Goal: Navigation & Orientation: Find specific page/section

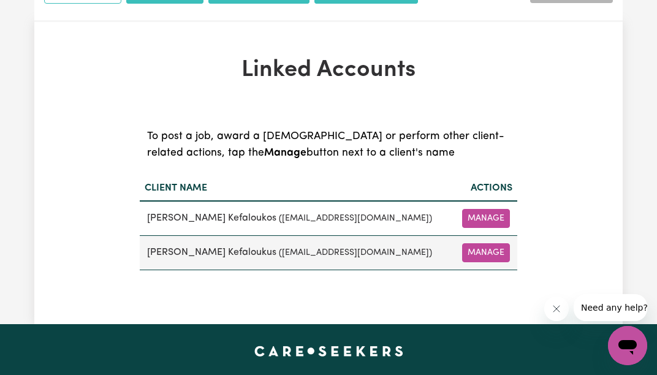
scroll to position [245, 0]
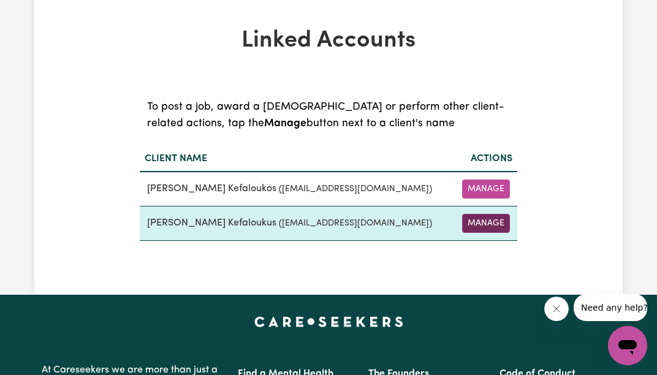
click at [479, 224] on button "Manage" at bounding box center [486, 223] width 48 height 19
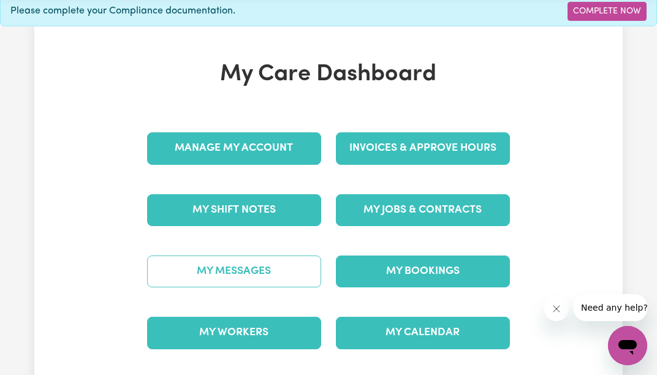
scroll to position [61, 0]
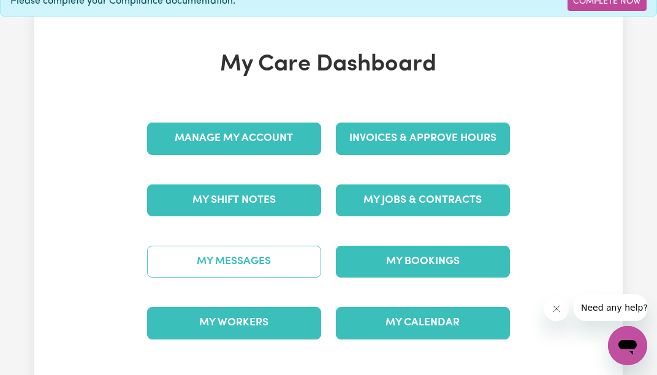
click at [224, 250] on link "My Messages" at bounding box center [234, 262] width 174 height 32
